Goal: Information Seeking & Learning: Find specific fact

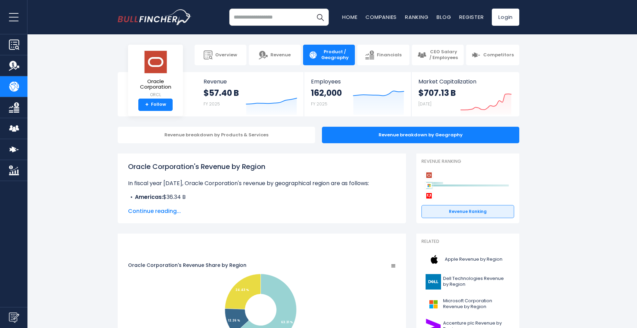
click at [254, 18] on input "search" at bounding box center [279, 17] width 100 height 17
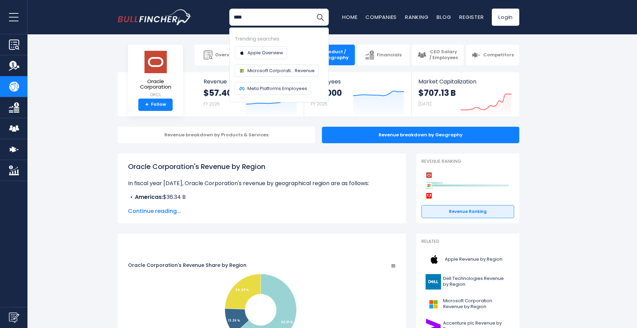
type input "****"
click at [312, 9] on button "Search" at bounding box center [320, 17] width 17 height 17
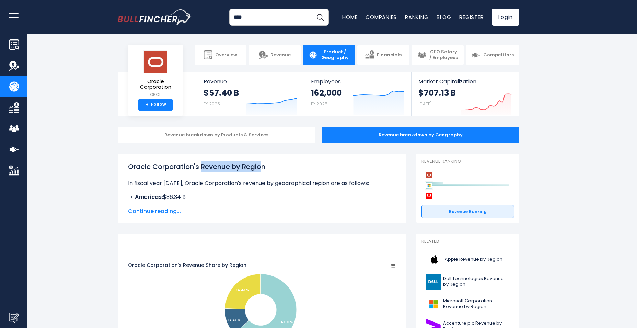
drag, startPoint x: 201, startPoint y: 164, endPoint x: 263, endPoint y: 164, distance: 62.5
click at [263, 164] on h1 "Oracle Corporation's Revenue by Region" at bounding box center [262, 166] width 268 height 10
drag, startPoint x: 263, startPoint y: 178, endPoint x: 256, endPoint y: 172, distance: 9.0
click at [262, 177] on div "Oracle Corporation's Revenue by Region In fiscal year 2025, Oracle Corporation'…" at bounding box center [262, 181] width 268 height 41
drag, startPoint x: 202, startPoint y: 168, endPoint x: 266, endPoint y: 162, distance: 65.1
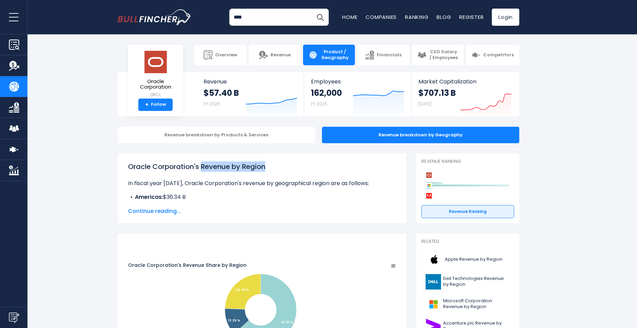
click at [275, 162] on h1 "Oracle Corporation's Revenue by Region" at bounding box center [262, 166] width 268 height 10
copy h1 "Revenue by Region"
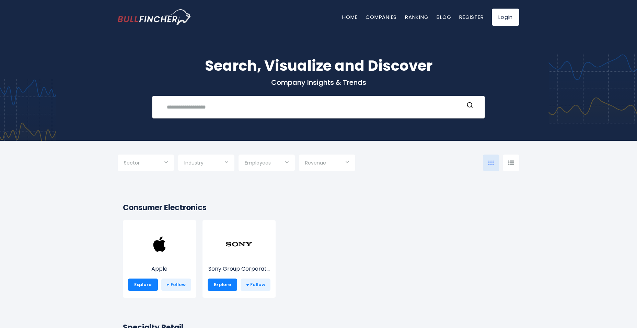
click at [228, 106] on input "text" at bounding box center [313, 107] width 301 height 13
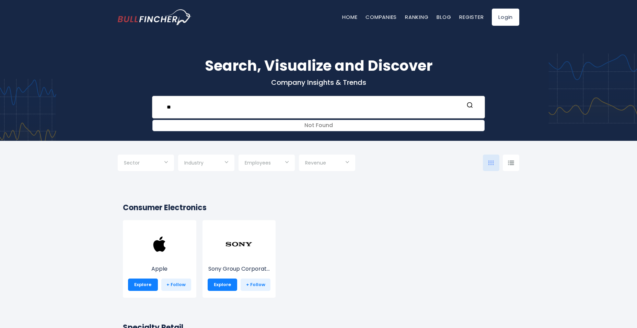
type input "*"
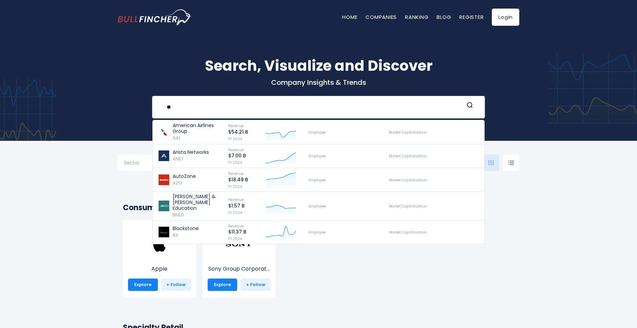
type input "*"
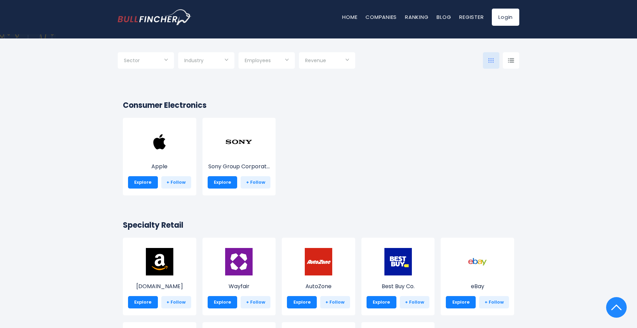
scroll to position [34, 0]
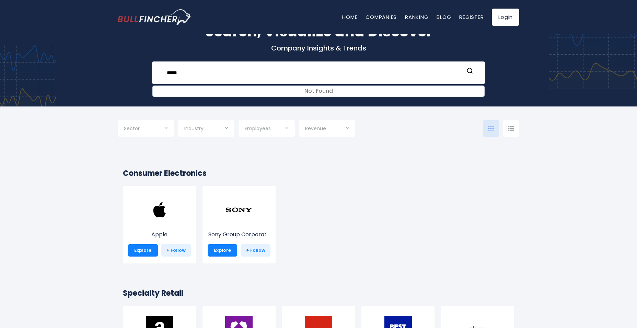
type input "*****"
